Goal: Task Accomplishment & Management: Manage account settings

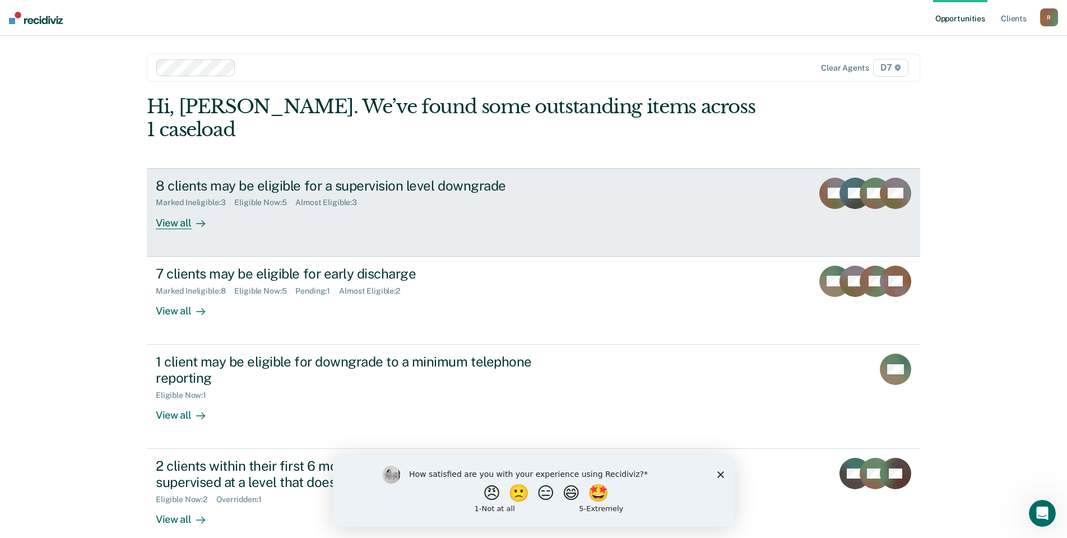
click at [382, 178] on div "8 clients may be eligible for a supervision level downgrade" at bounding box center [353, 186] width 394 height 16
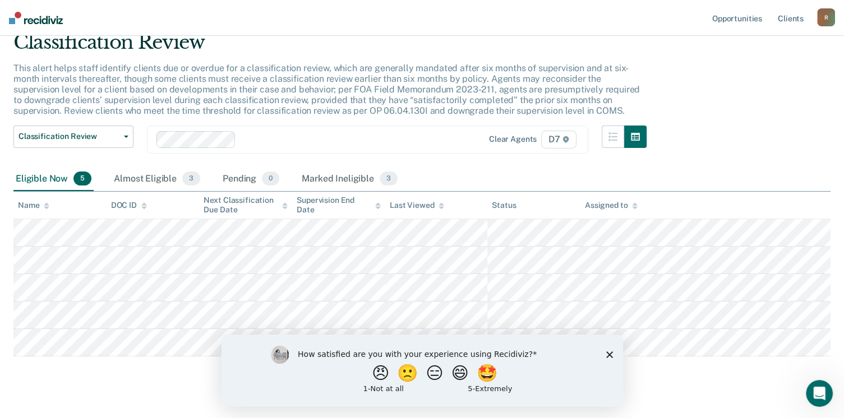
scroll to position [65, 0]
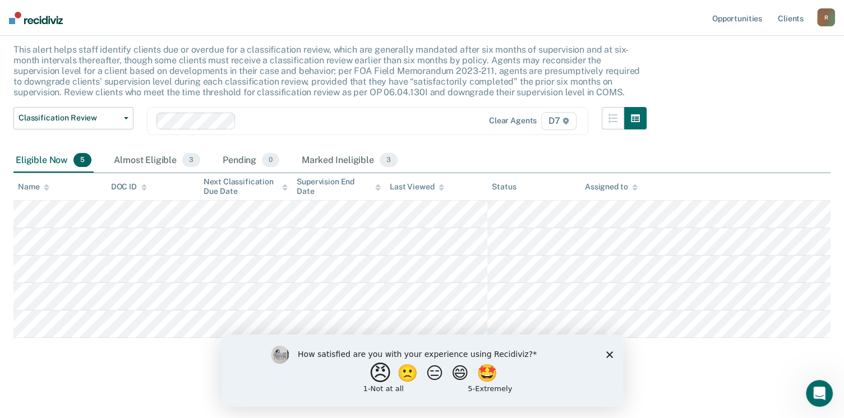
click at [368, 376] on button "😠" at bounding box center [381, 373] width 26 height 22
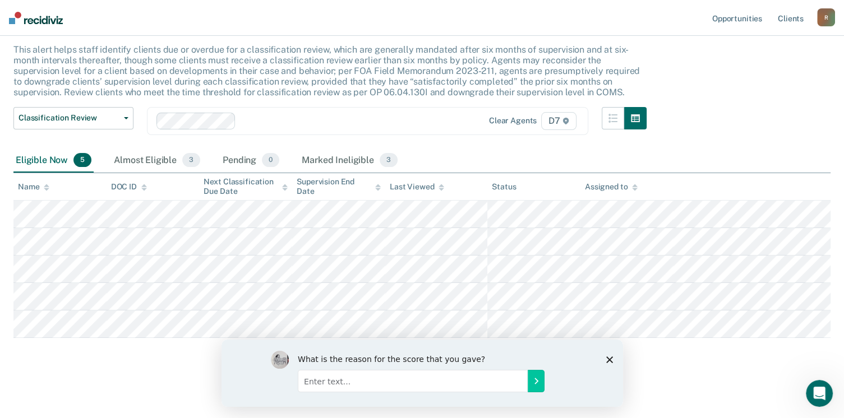
click at [613, 354] on div "What is the reason for the score that you gave?" at bounding box center [421, 372] width 401 height 67
click at [600, 367] on div "What is the reason for the score that you gave?" at bounding box center [421, 372] width 401 height 67
click at [606, 360] on icon "Close survey" at bounding box center [608, 359] width 7 height 7
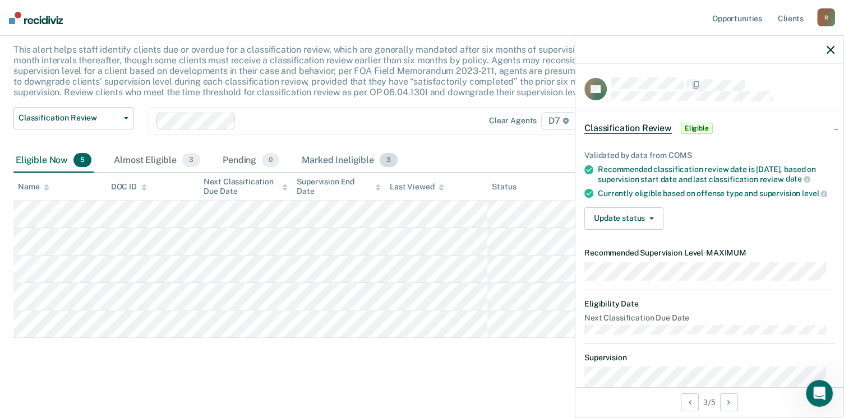
click at [356, 164] on div "Marked Ineligible 3" at bounding box center [349, 161] width 100 height 25
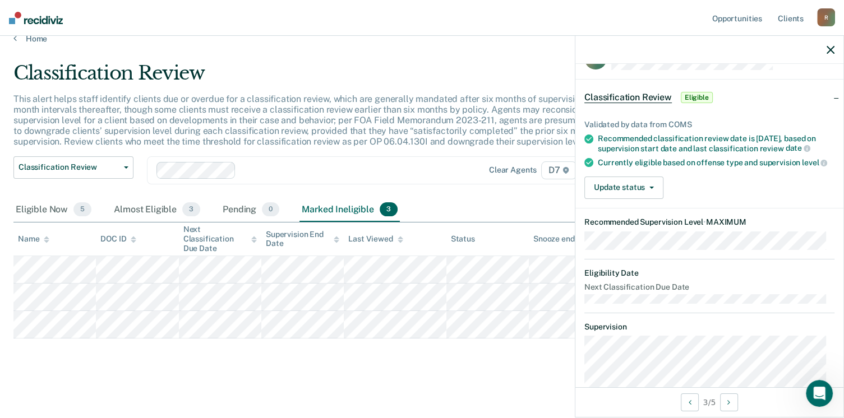
scroll to position [0, 0]
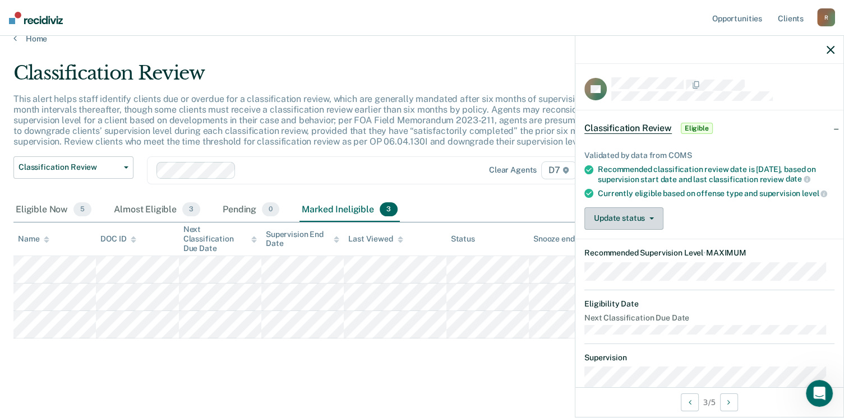
click at [651, 229] on button "Update status" at bounding box center [623, 218] width 79 height 22
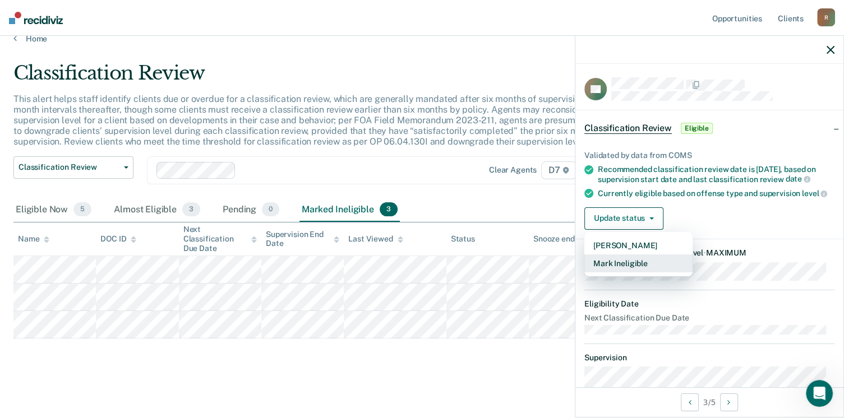
click at [655, 272] on button "Mark Ineligible" at bounding box center [638, 264] width 108 height 18
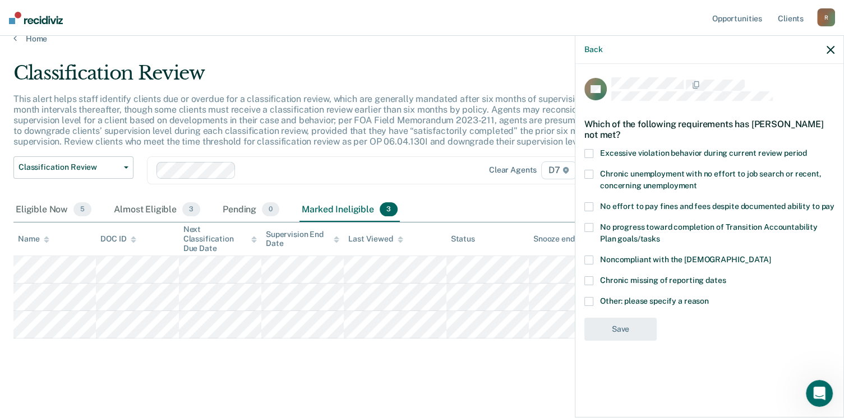
click at [587, 299] on span at bounding box center [588, 301] width 9 height 9
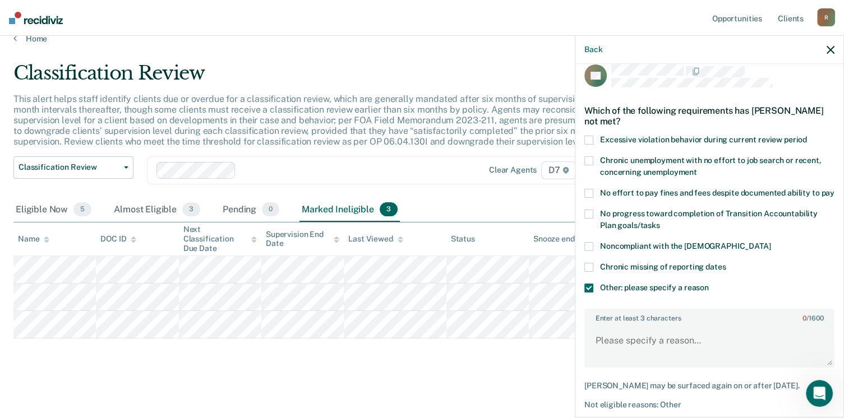
scroll to position [16, 0]
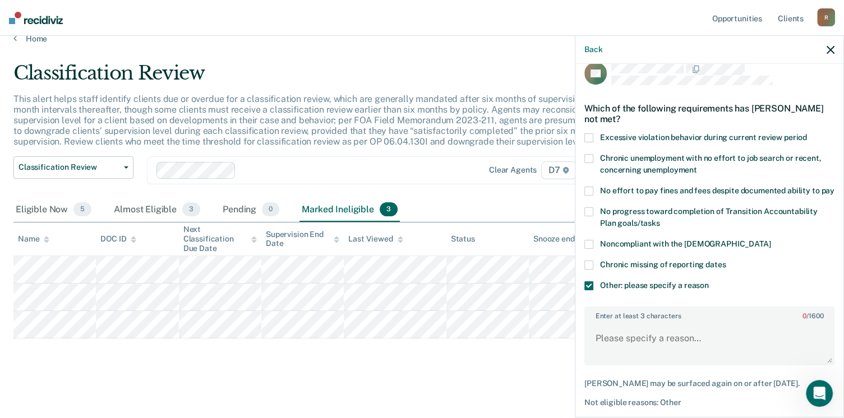
click at [588, 133] on span at bounding box center [588, 137] width 9 height 9
click at [588, 216] on span at bounding box center [588, 211] width 9 height 9
click at [588, 249] on span at bounding box center [588, 244] width 9 height 9
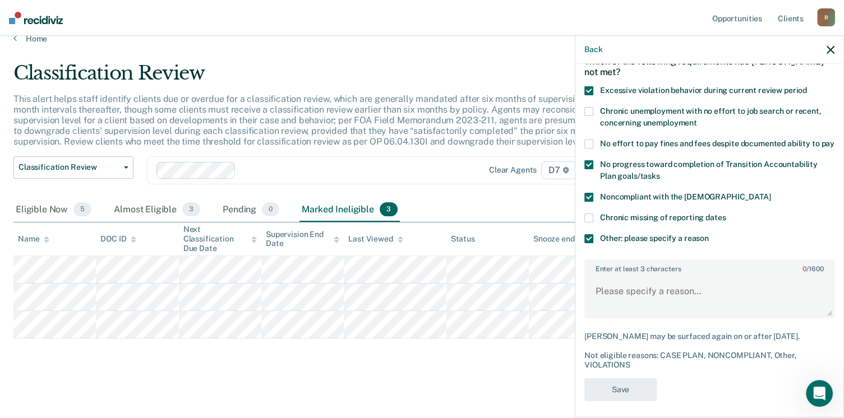
scroll to position [87, 0]
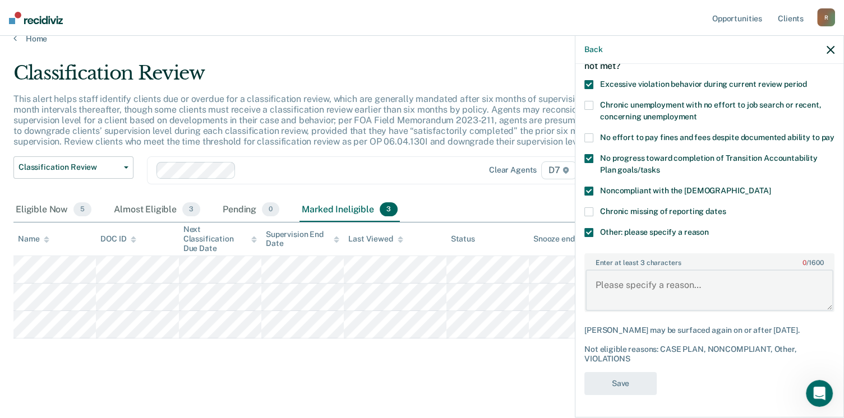
click at [701, 294] on textarea "Enter at least 3 characters 0 / 1600" at bounding box center [709, 290] width 248 height 41
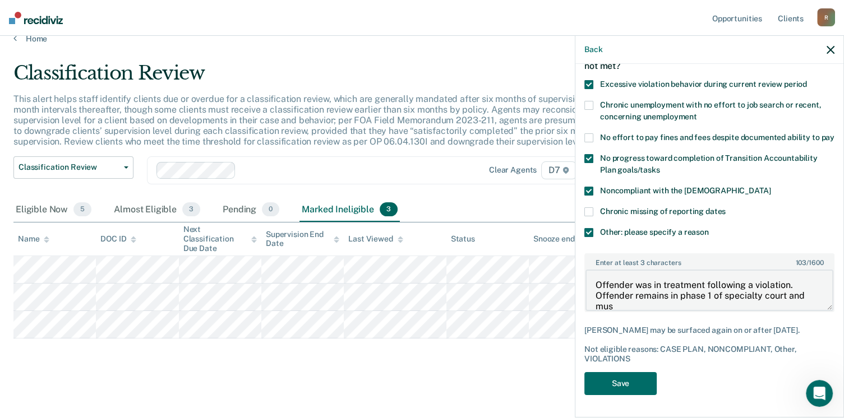
scroll to position [2, 0]
type textarea "Offender was in treatment following a violation. Offender remains in phase 1 of…"
click at [639, 387] on button "Save" at bounding box center [620, 383] width 72 height 23
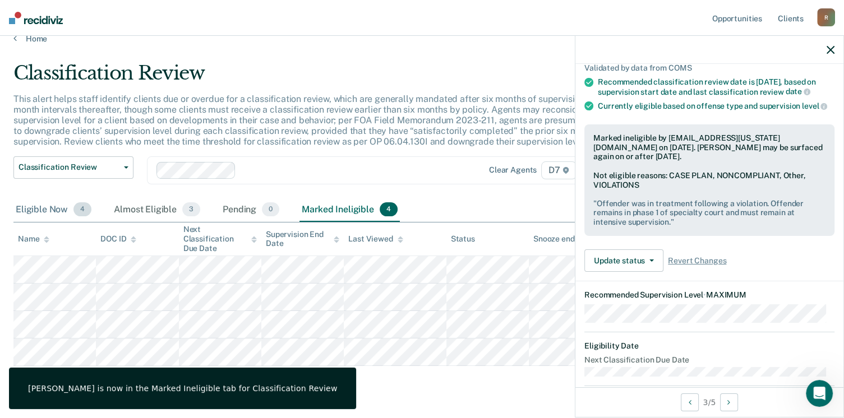
click at [45, 207] on div "Eligible Now 4" at bounding box center [53, 210] width 80 height 25
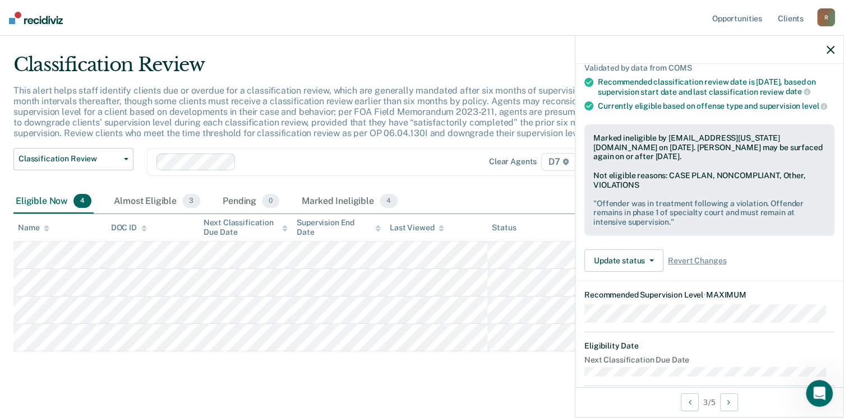
scroll to position [24, 0]
click at [411, 108] on p "This alert helps staff identify clients due or overdue for a classification rev…" at bounding box center [326, 113] width 626 height 54
click at [355, 193] on div "Marked Ineligible 4" at bounding box center [349, 202] width 100 height 25
